Goal: Information Seeking & Learning: Learn about a topic

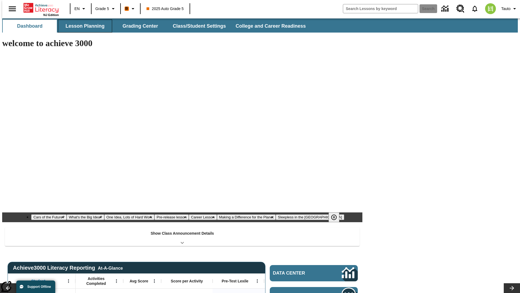
click at [83, 26] on button "Lesson Planning" at bounding box center [85, 26] width 54 height 13
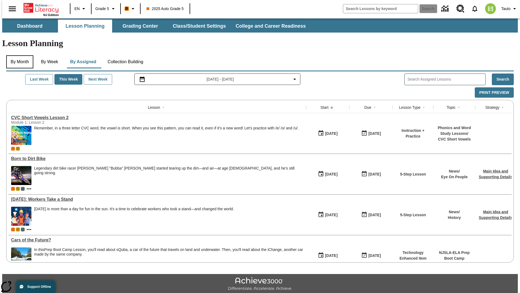
click at [18, 55] on button "By Month" at bounding box center [19, 61] width 27 height 13
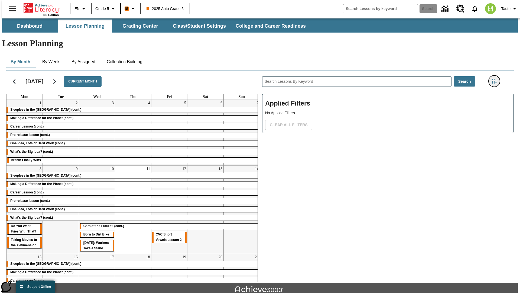
click at [496, 79] on icon "Filters Side menu" at bounding box center [494, 81] width 5 height 5
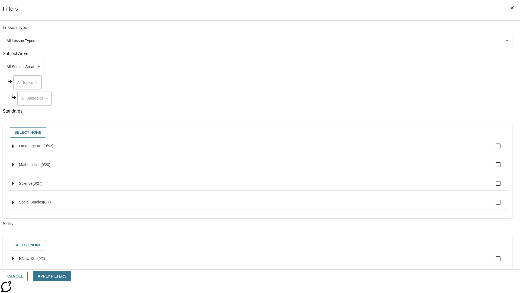
click at [390, 41] on body "Skip to main content NJ Edition EN Grade 5 B 2025 Auto Grade 5 Search 0 Tauto D…" at bounding box center [260, 167] width 516 height 299
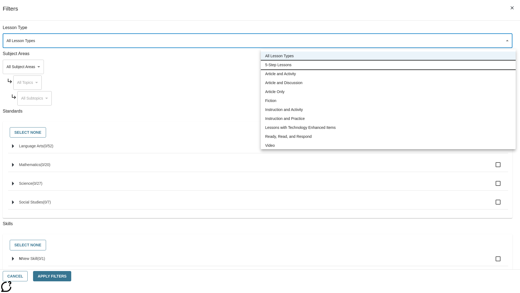
click at [388, 65] on li "5-Step Lessons" at bounding box center [388, 64] width 255 height 9
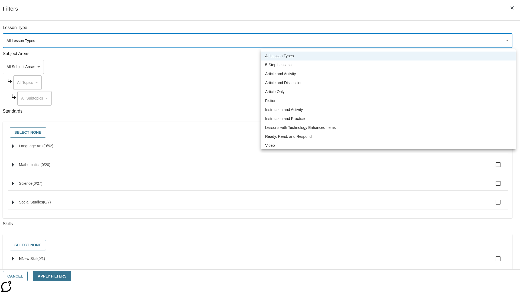
type input "1"
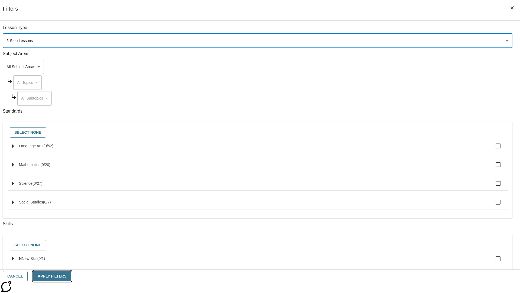
click at [71, 276] on button "Apply Filters" at bounding box center [52, 276] width 38 height 11
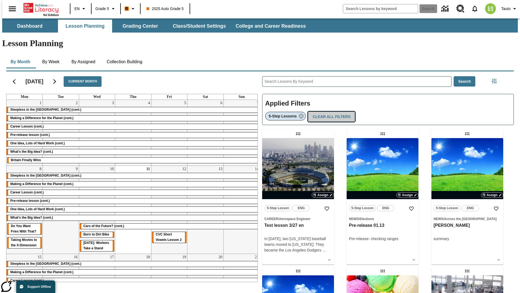
click at [330, 111] on button "Clear All Filters" at bounding box center [331, 116] width 47 height 11
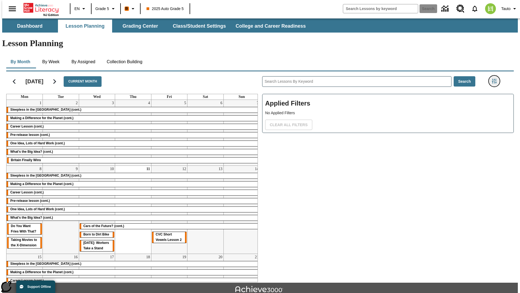
click at [496, 79] on icon "Filters Side menu" at bounding box center [494, 81] width 5 height 5
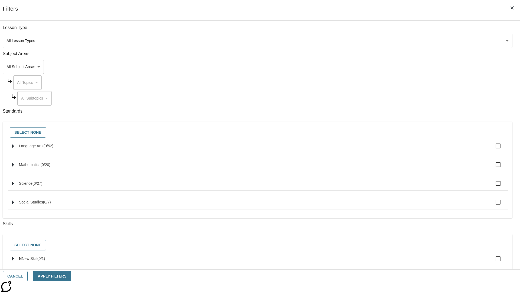
click at [390, 67] on body "Skip to main content NJ Edition EN Grade 5 B 2025 Auto Grade 5 Search 0 Tauto D…" at bounding box center [260, 167] width 516 height 299
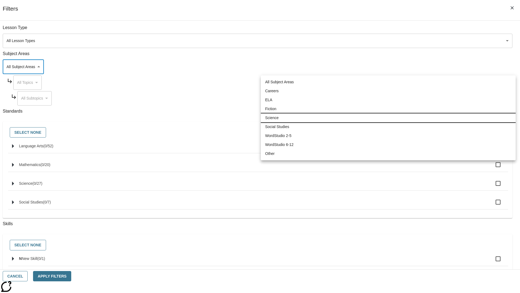
click at [388, 118] on li "Science" at bounding box center [388, 117] width 255 height 9
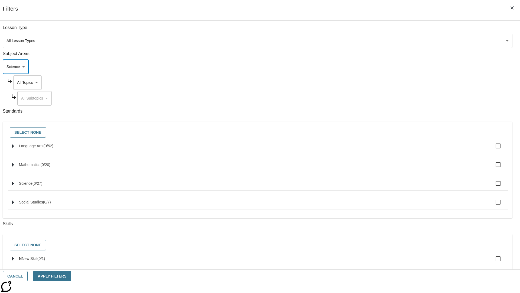
type input "2"
click at [71, 276] on button "Apply Filters" at bounding box center [52, 276] width 38 height 11
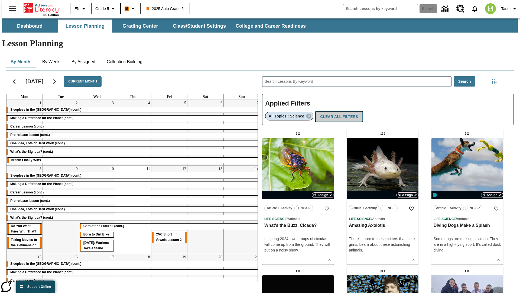
click at [337, 111] on button "Clear All Filters" at bounding box center [339, 116] width 47 height 11
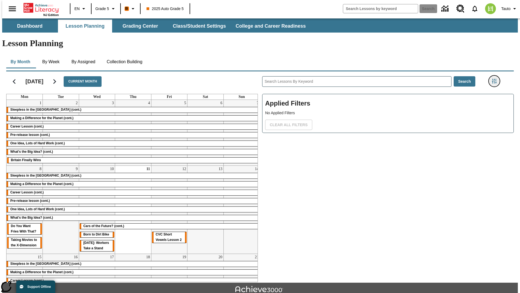
click at [496, 79] on icon "Filters Side menu" at bounding box center [494, 81] width 5 height 5
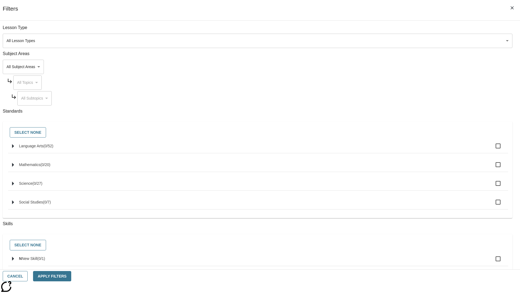
click at [43, 148] on span "Language Arts" at bounding box center [31, 146] width 24 height 4
click at [493, 149] on input "Language Arts ( 0 / 52 )" at bounding box center [498, 145] width 11 height 11
checkbox input "true"
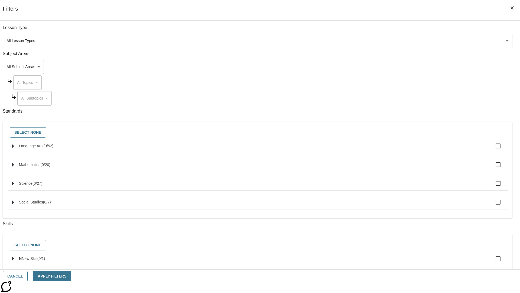
checkbox input "true"
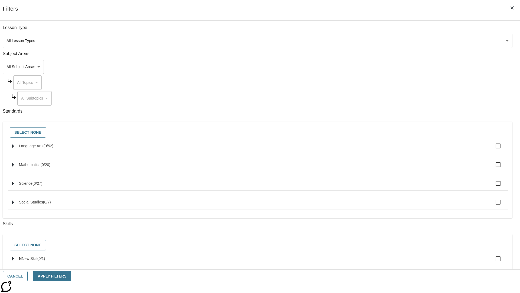
checkbox input "true"
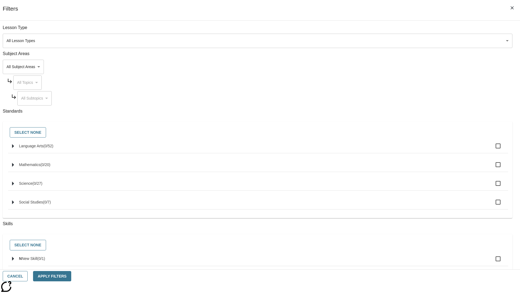
checkbox input "true"
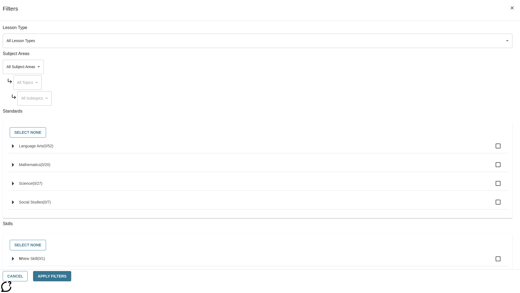
checkbox input "true"
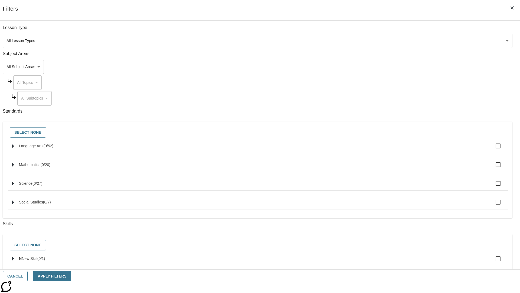
checkbox input "true"
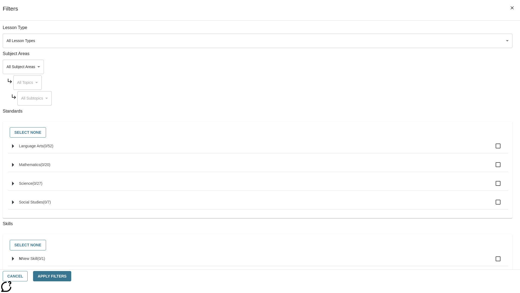
checkbox input "true"
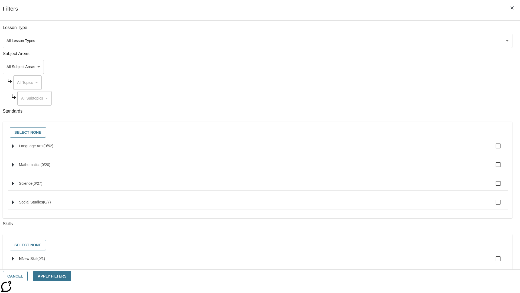
checkbox input "true"
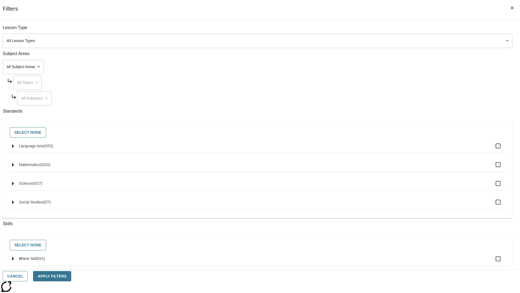
checkbox input "true"
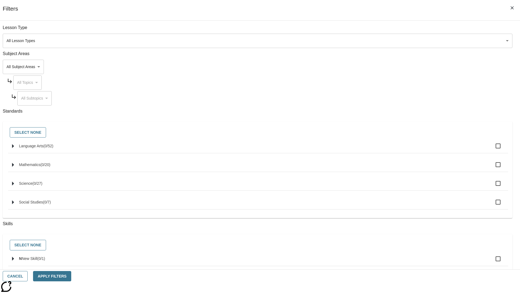
checkbox input "true"
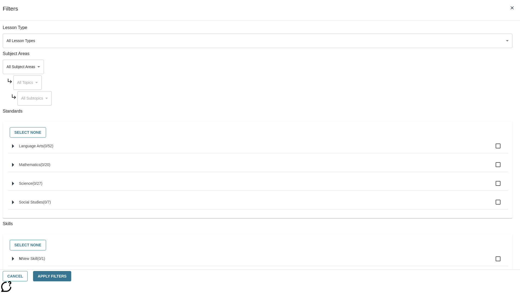
checkbox input "true"
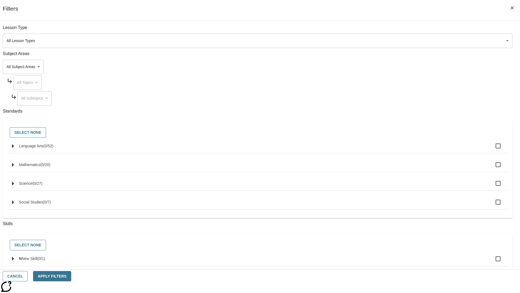
checkbox input "true"
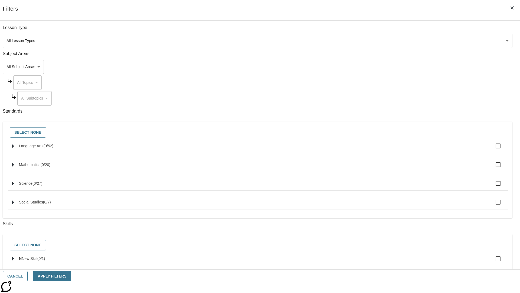
checkbox input "true"
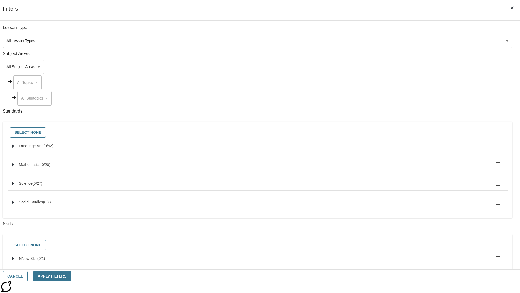
checkbox input "true"
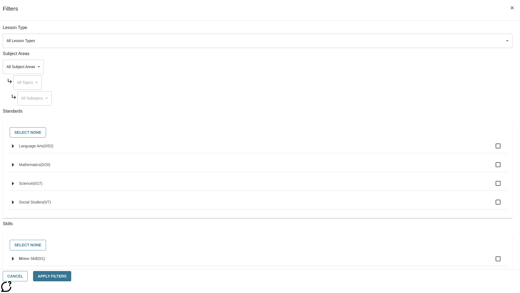
checkbox input "true"
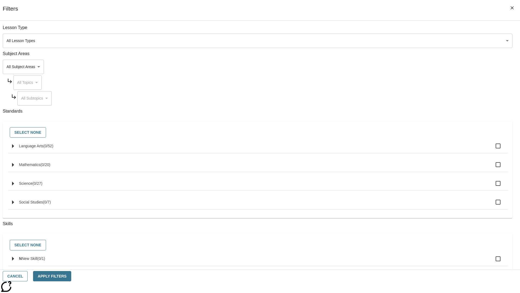
checkbox input "true"
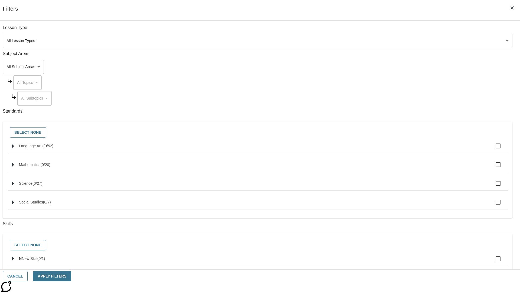
checkbox input "true"
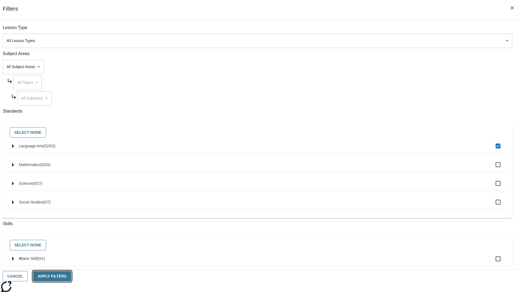
click at [71, 276] on button "Apply Filters" at bounding box center [52, 276] width 38 height 11
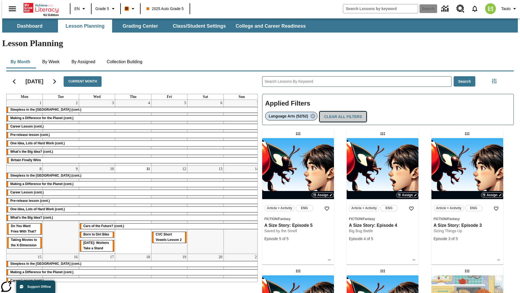
click at [342, 111] on button "Clear All Filters" at bounding box center [343, 116] width 47 height 11
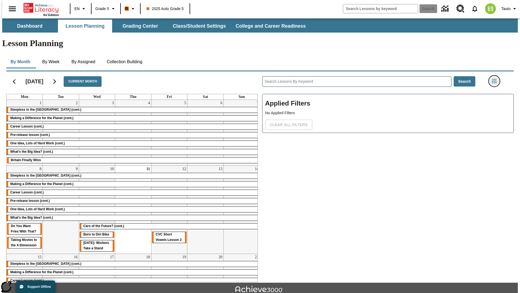
click at [496, 79] on icon "Filters Side menu" at bounding box center [494, 81] width 5 height 5
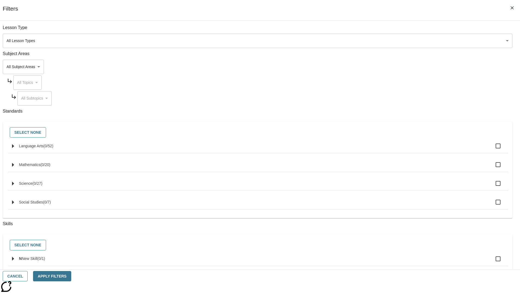
click at [391, 262] on label "N New Skill ( 0 / 1 )" at bounding box center [261, 258] width 485 height 11
click at [493, 262] on input "N New Skill ( 0 / 1 )" at bounding box center [498, 258] width 11 height 11
checkbox input "true"
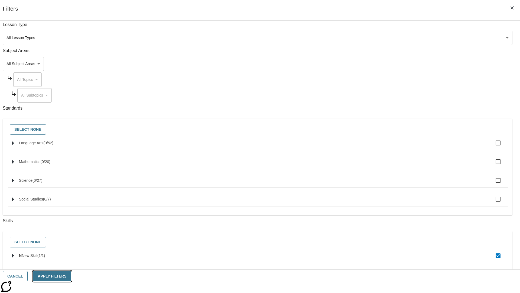
click at [71, 276] on button "Apply Filters" at bounding box center [52, 276] width 38 height 11
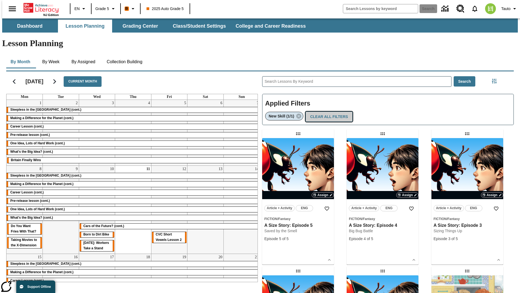
click at [328, 111] on button "Clear All Filters" at bounding box center [329, 116] width 47 height 11
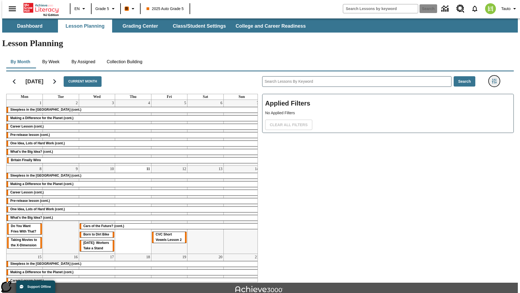
click at [496, 79] on icon "Filters Side menu" at bounding box center [494, 81] width 5 height 5
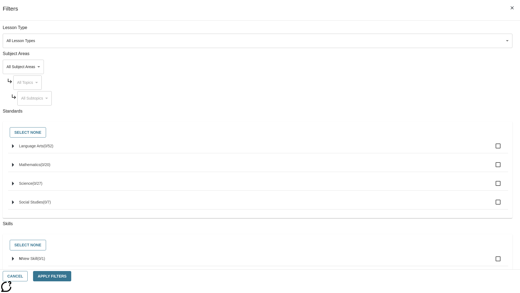
checkbox input "true"
click at [71, 276] on button "Apply Filters" at bounding box center [52, 276] width 38 height 11
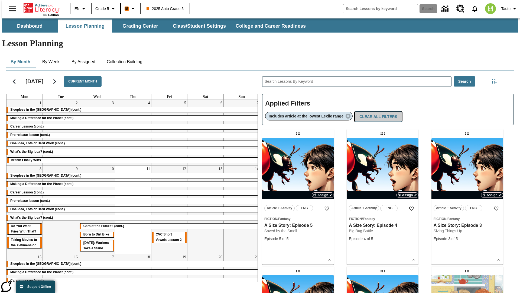
click at [379, 111] on button "Clear All Filters" at bounding box center [378, 116] width 47 height 11
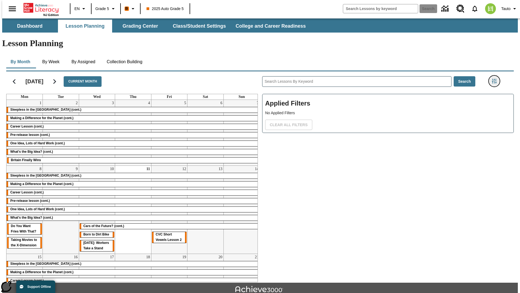
click at [496, 79] on icon "Filters Side menu" at bounding box center [494, 81] width 5 height 5
